Goal: Entertainment & Leisure: Browse casually

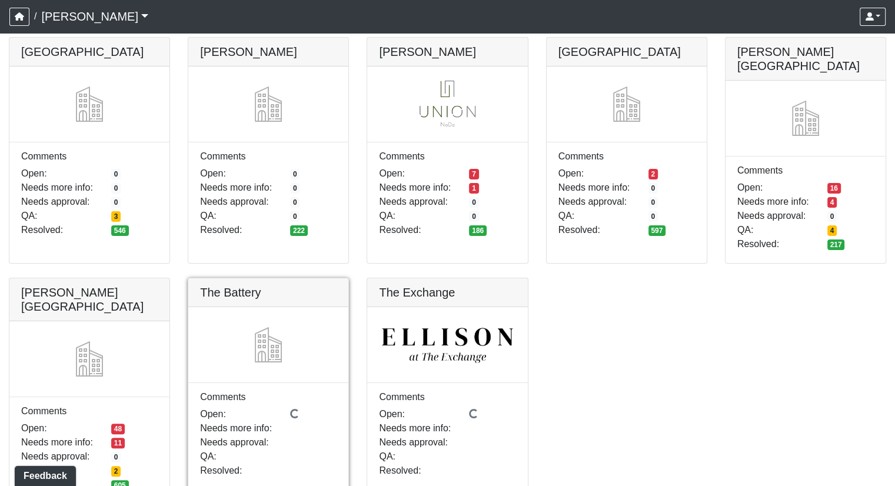
scroll to position [140, 0]
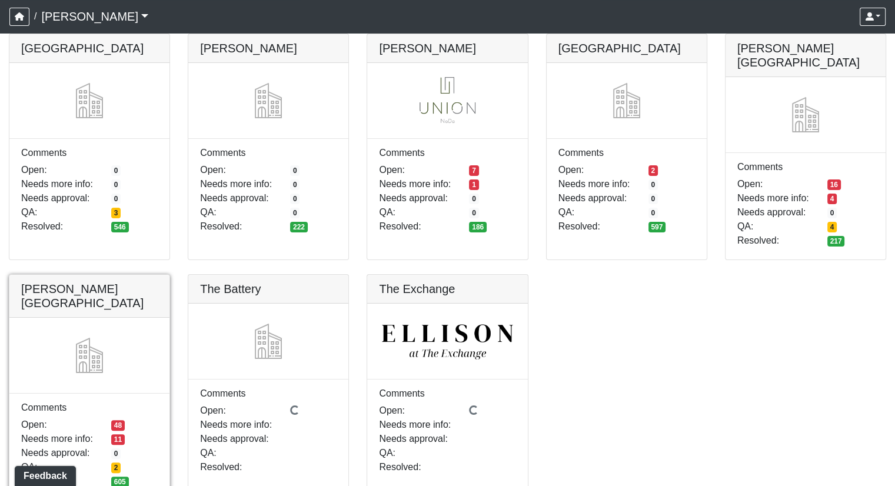
click at [72, 275] on link at bounding box center [89, 275] width 160 height 0
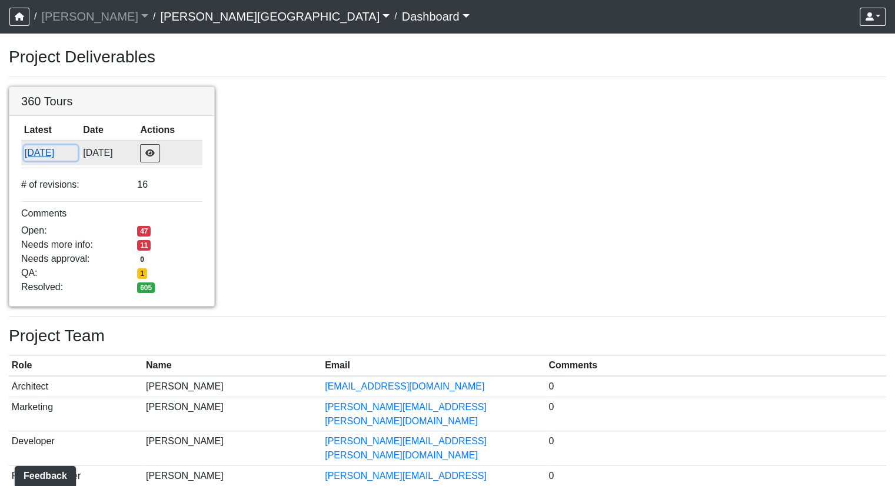
click at [47, 152] on button "[DATE]" at bounding box center [51, 152] width 54 height 15
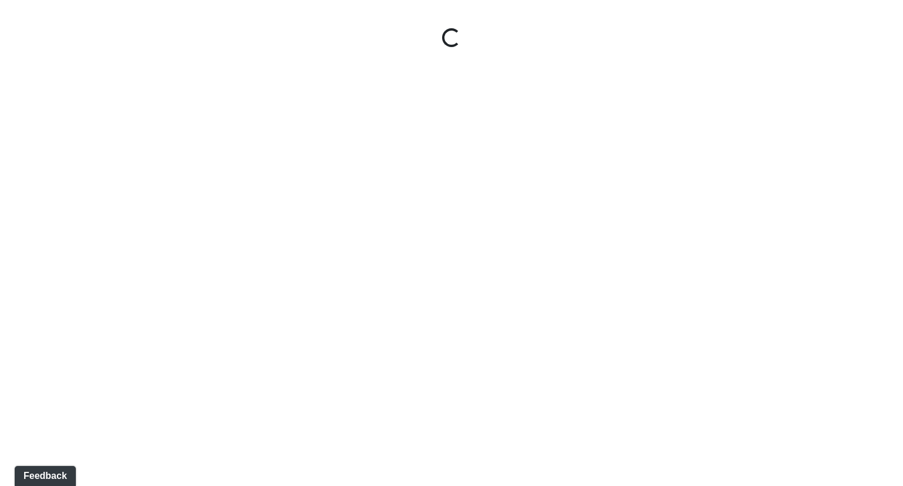
select select "u2EXiXzDikQyxF8CqBZzqm"
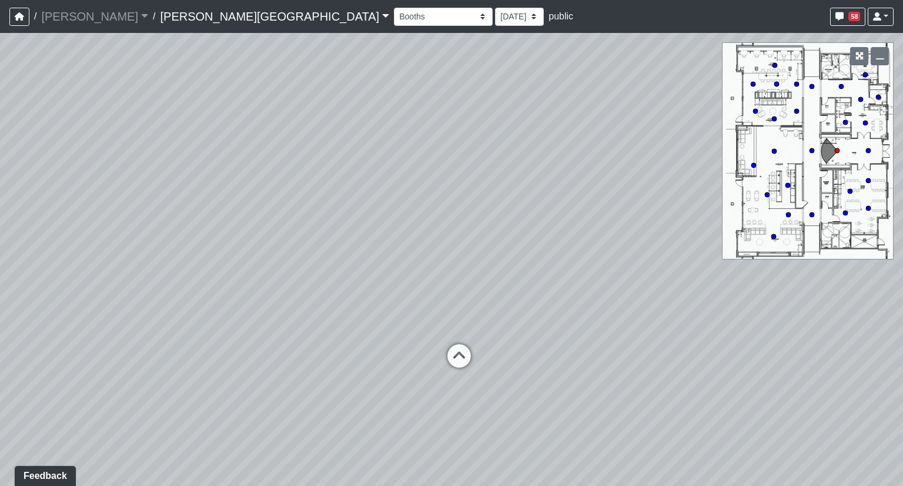
drag, startPoint x: 643, startPoint y: 375, endPoint x: 169, endPoint y: 212, distance: 501.2
click at [178, 214] on div "Loading... Hallway - Hallway 2 Loading... Entry" at bounding box center [451, 259] width 903 height 453
drag, startPoint x: 513, startPoint y: 273, endPoint x: 513, endPoint y: 38, distance: 235.2
click at [513, 38] on div "Loading... Hallway - Hallway 2 Loading... Entry" at bounding box center [451, 259] width 903 height 453
drag, startPoint x: 323, startPoint y: 172, endPoint x: 356, endPoint y: 125, distance: 57.4
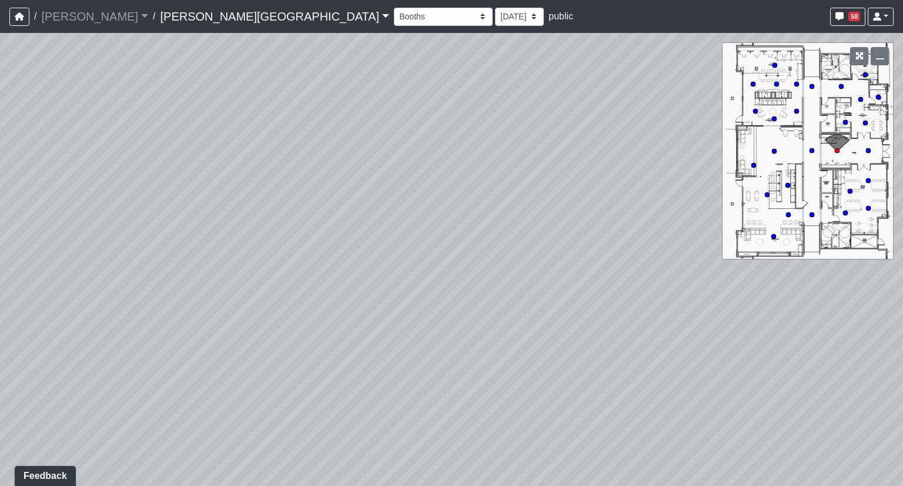
click at [356, 125] on div "Loading... Hallway - Hallway 2 Loading... Entry" at bounding box center [451, 259] width 903 height 453
